Goal: Information Seeking & Learning: Learn about a topic

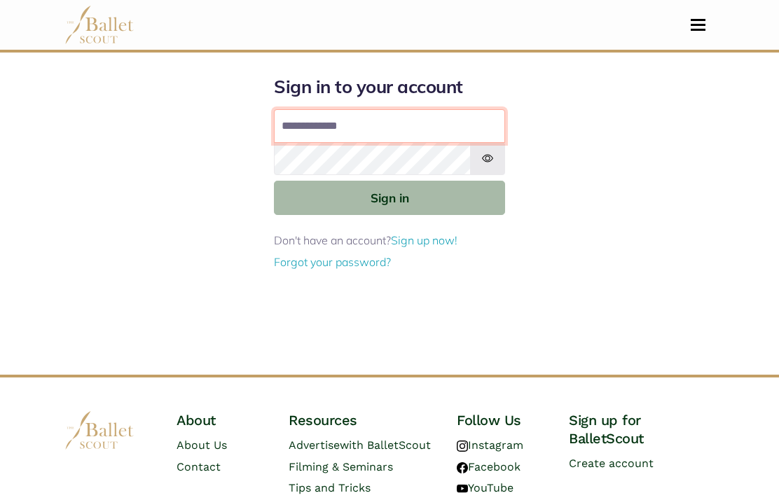
type input "**********"
click at [482, 193] on button "Sign in" at bounding box center [389, 198] width 231 height 34
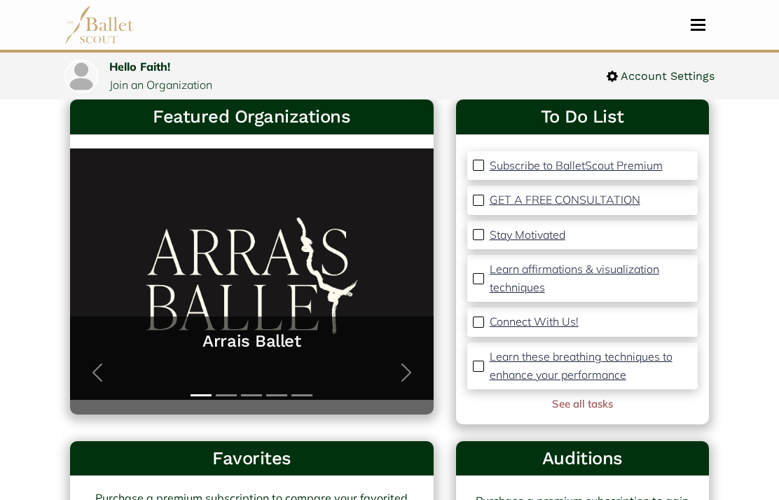
scroll to position [76, 0]
click at [507, 239] on p "Stay Motivated" at bounding box center [528, 235] width 76 height 14
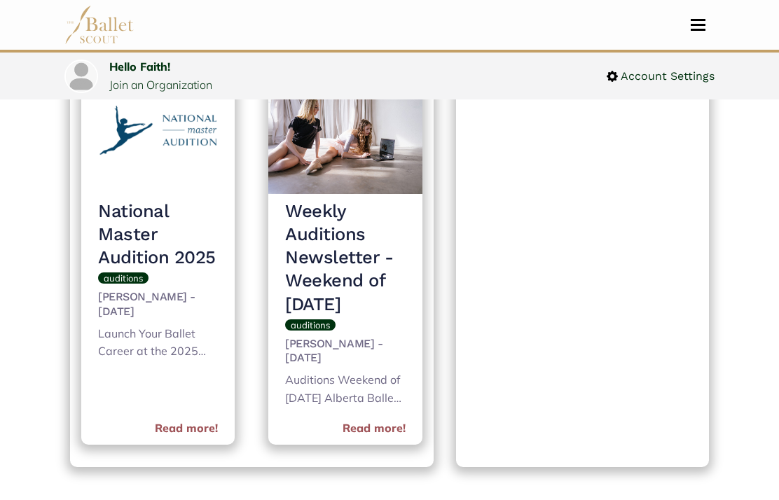
scroll to position [607, 0]
click at [370, 438] on link "Read more!" at bounding box center [374, 429] width 63 height 18
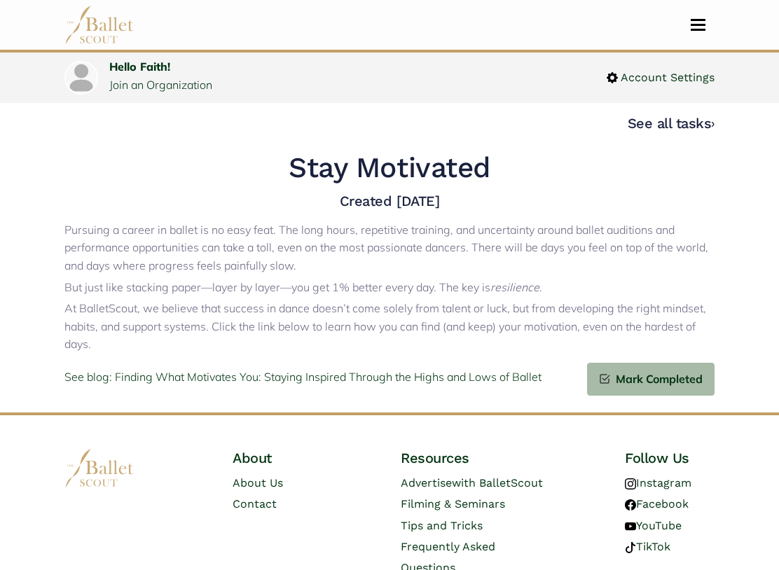
click at [109, 375] on p "See blog: Finding What Motivates You: Staying Inspired Through the Highs and Lo…" at bounding box center [302, 378] width 477 height 18
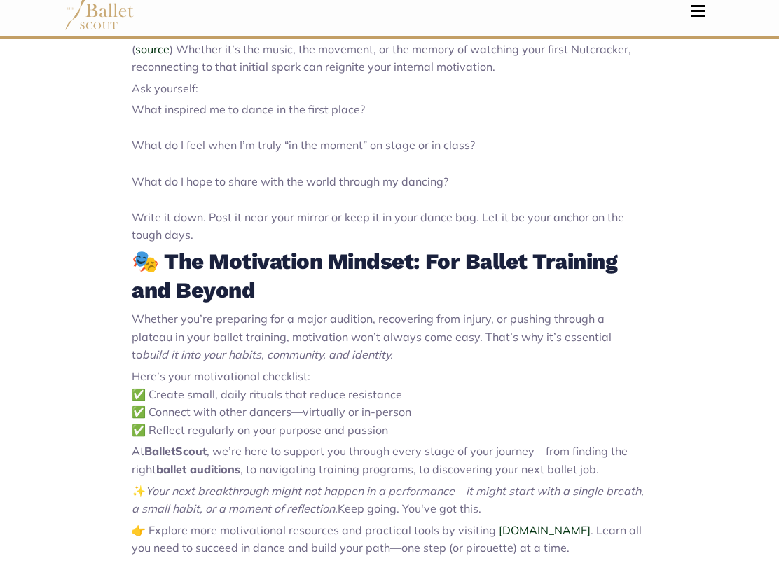
scroll to position [1590, 0]
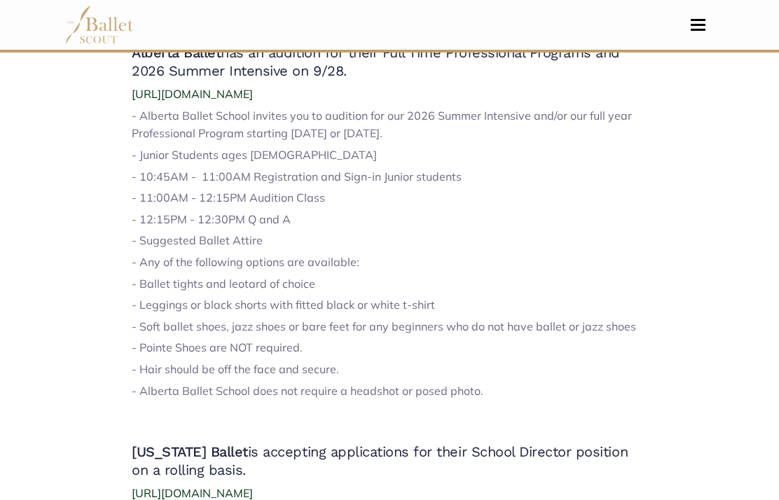
scroll to position [545, 0]
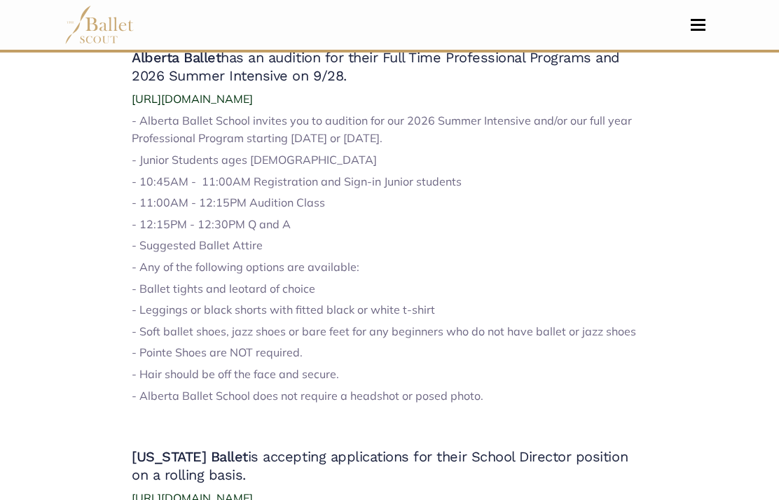
click at [176, 106] on span "[URL][DOMAIN_NAME]" at bounding box center [192, 99] width 121 height 14
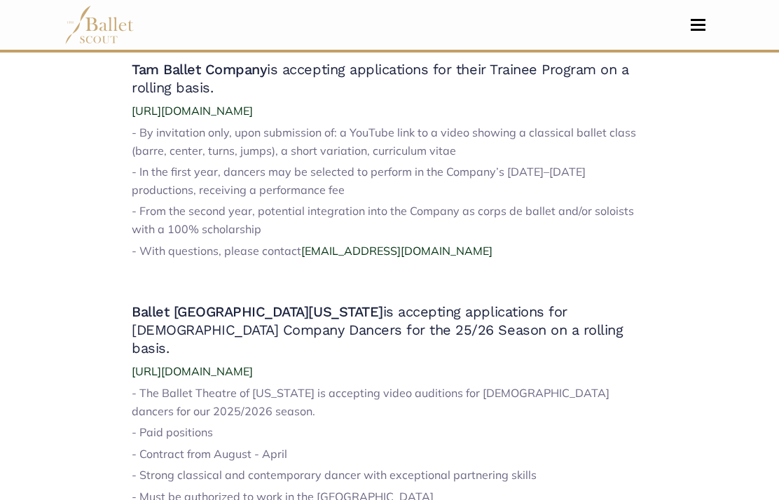
scroll to position [1468, 0]
